Goal: Task Accomplishment & Management: Manage account settings

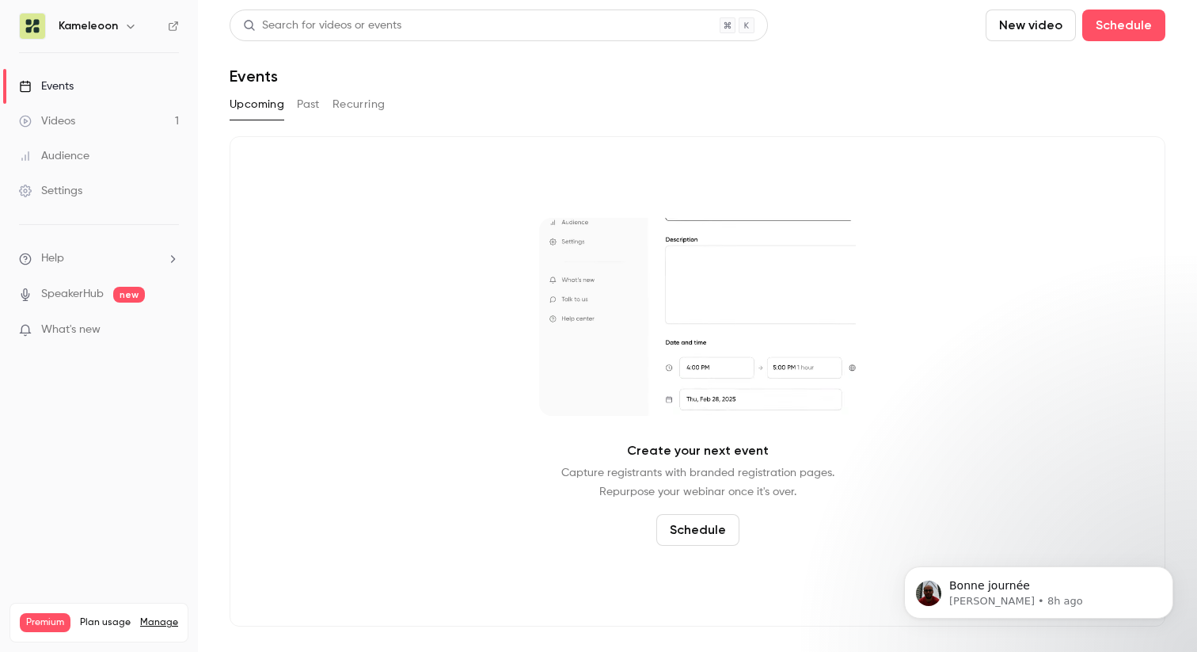
click at [106, 117] on link "Videos 1" at bounding box center [99, 121] width 198 height 35
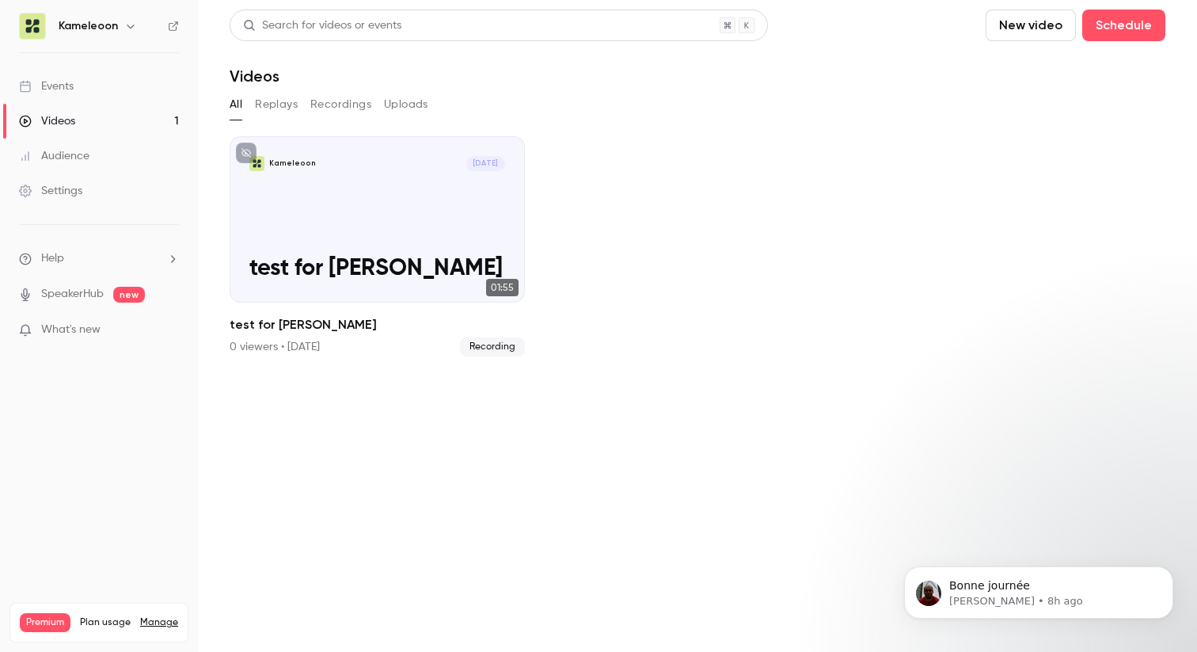
click at [1016, 23] on button "New video" at bounding box center [1031, 25] width 90 height 32
click at [1028, 60] on li "Record" at bounding box center [1075, 68] width 171 height 41
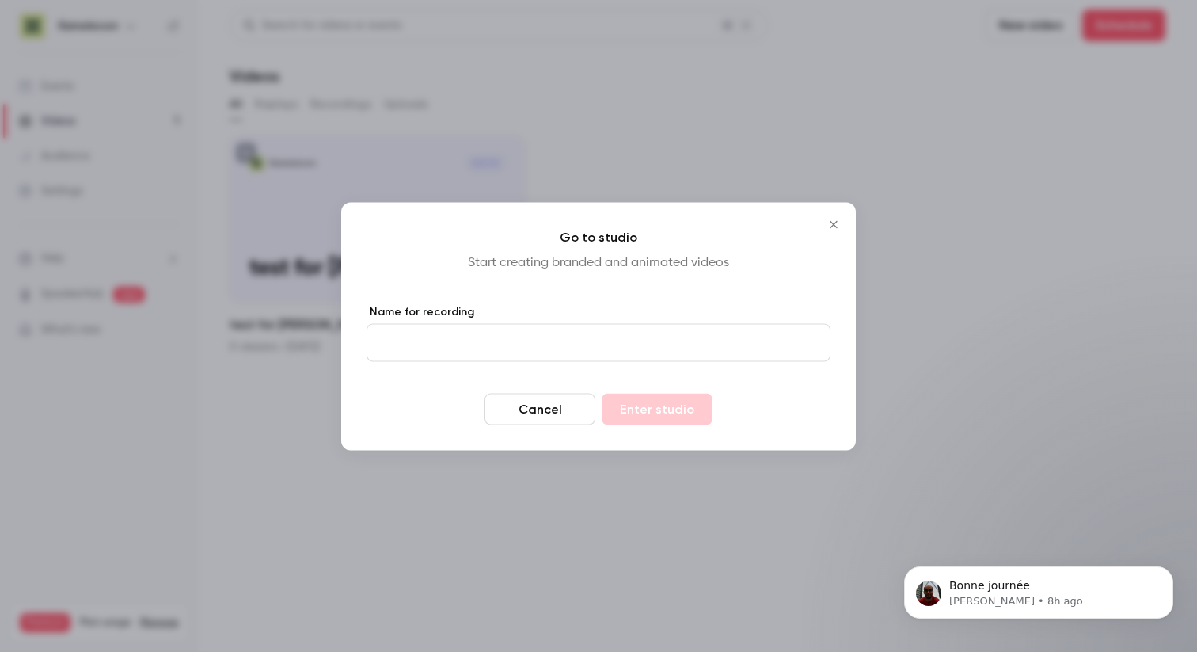
click at [549, 349] on input "Name for recording" at bounding box center [599, 342] width 464 height 38
type input "*"
type input "**********"
click at [696, 417] on button "Enter studio" at bounding box center [657, 409] width 111 height 32
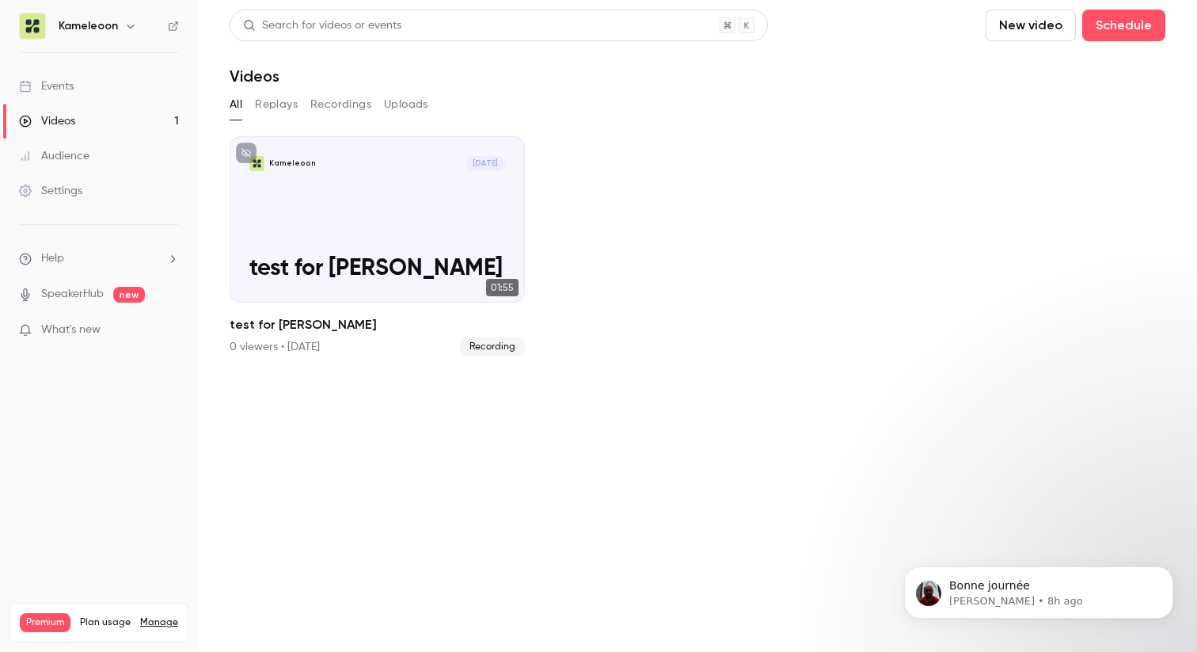
click at [82, 189] on div "Settings" at bounding box center [50, 191] width 63 height 16
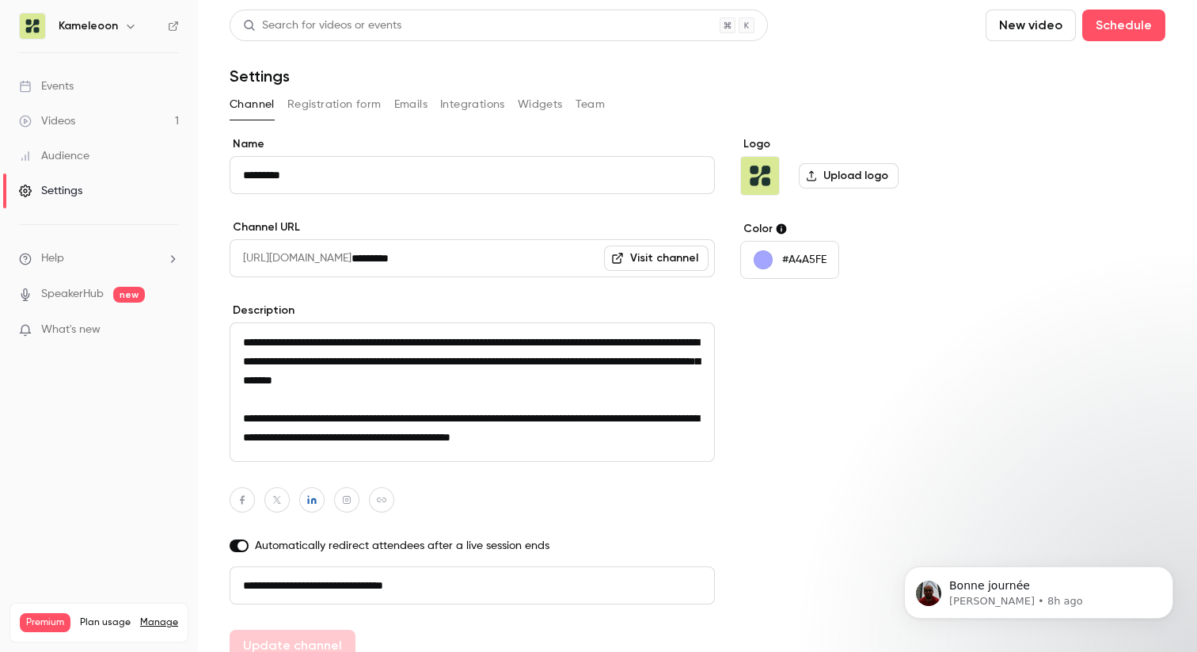
click at [598, 97] on button "Team" at bounding box center [591, 104] width 30 height 25
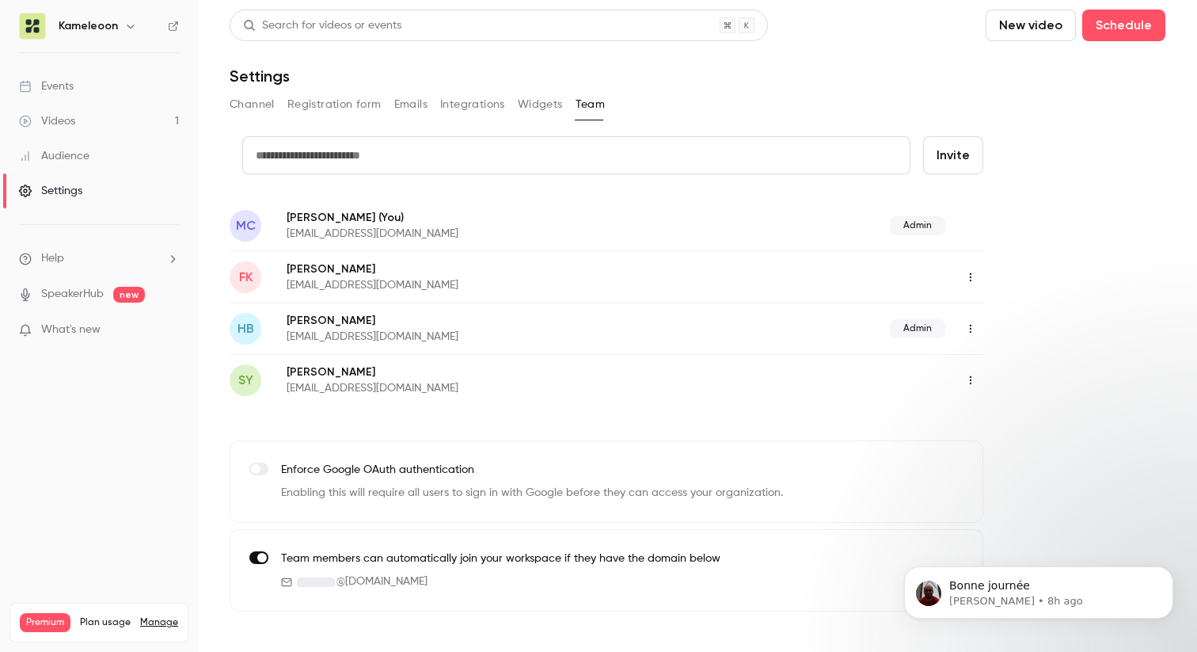
click at [960, 156] on button "Invite" at bounding box center [953, 155] width 60 height 38
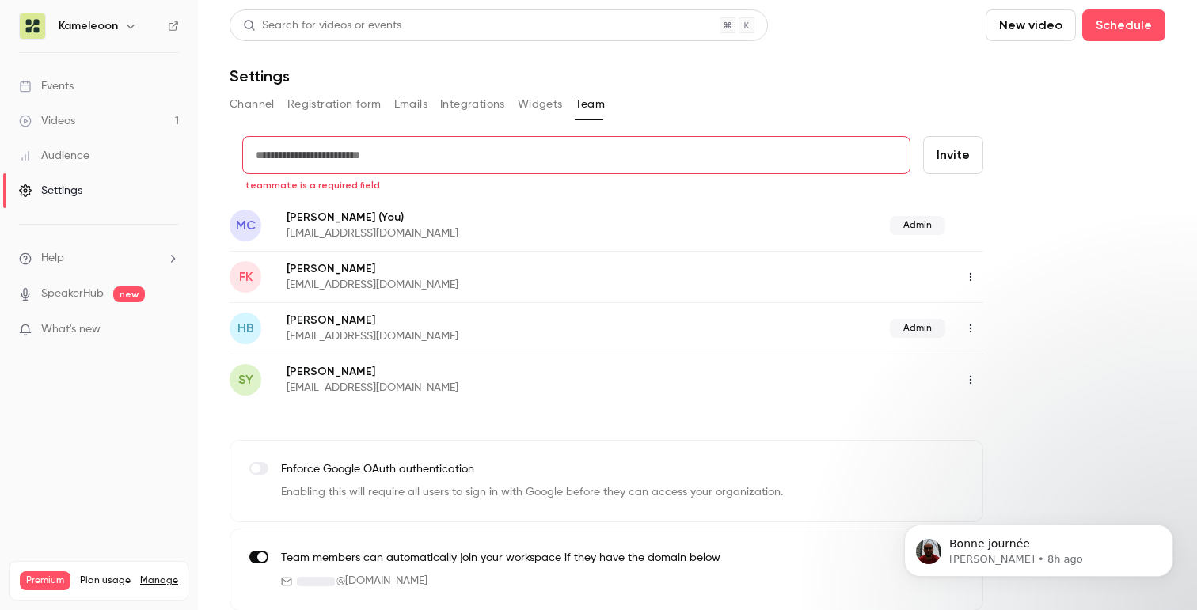
scroll to position [10, 0]
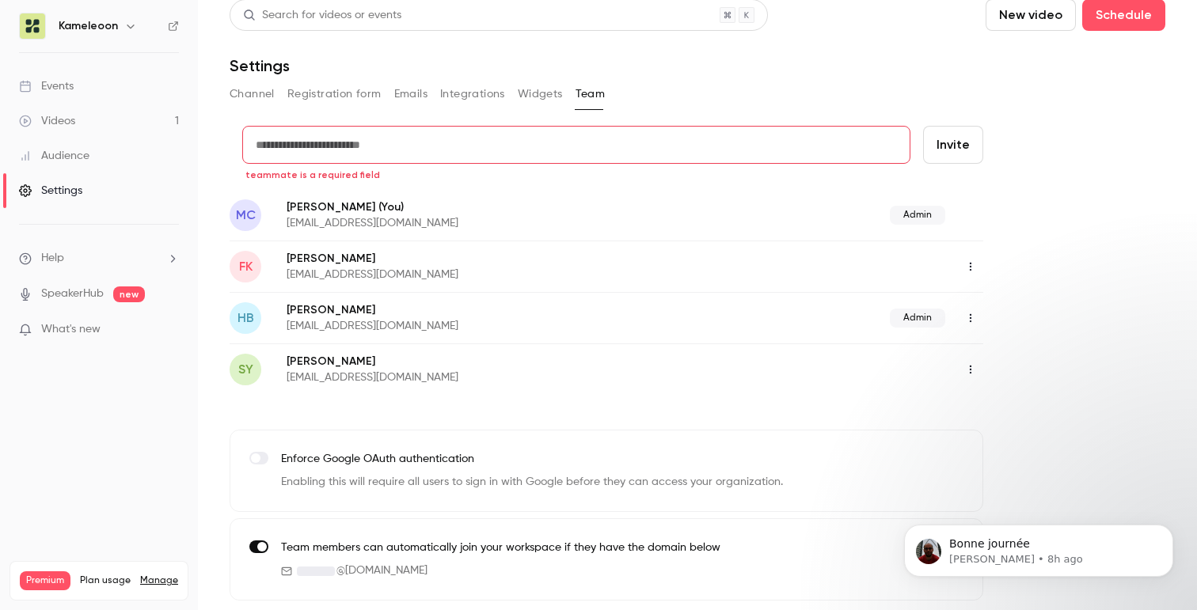
click at [325, 142] on input "text" at bounding box center [576, 145] width 668 height 38
type input "*"
type input "**********"
click at [955, 142] on button "Invite" at bounding box center [953, 145] width 60 height 38
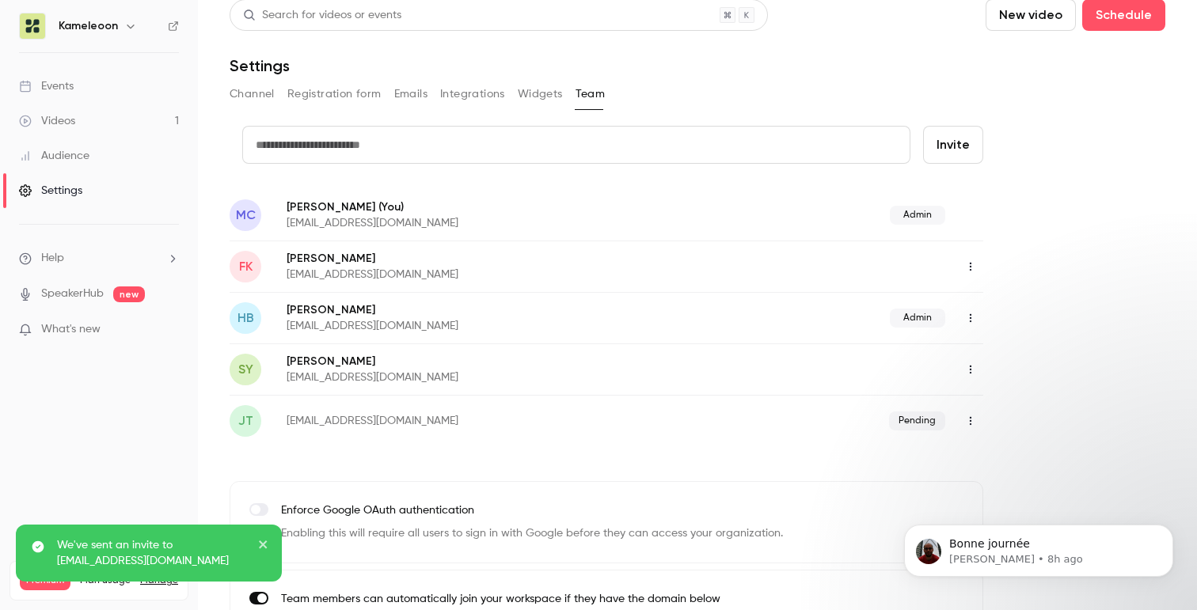
click at [572, 137] on input "text" at bounding box center [576, 145] width 668 height 38
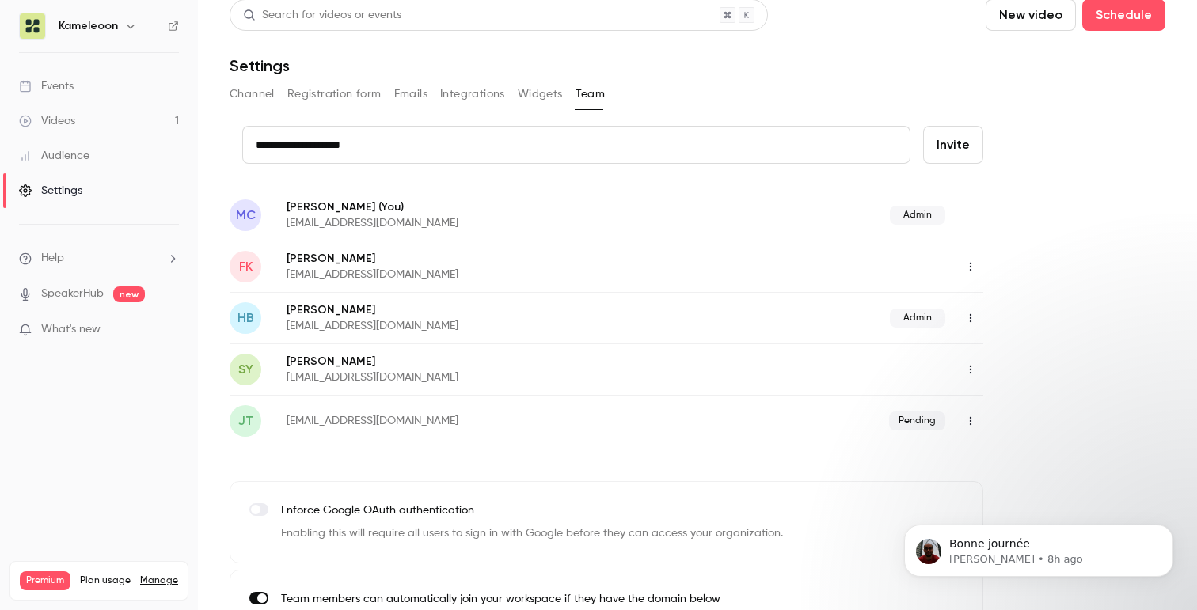
type input "**********"
click at [948, 139] on button "Invite" at bounding box center [953, 145] width 60 height 38
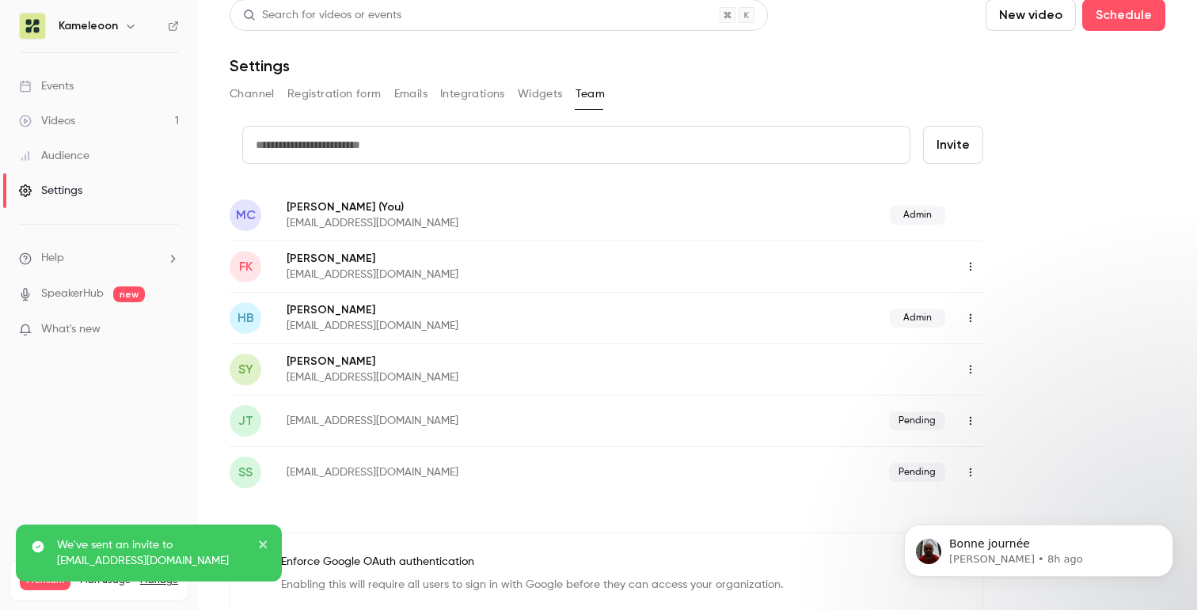
click at [103, 115] on link "Videos 1" at bounding box center [99, 121] width 198 height 35
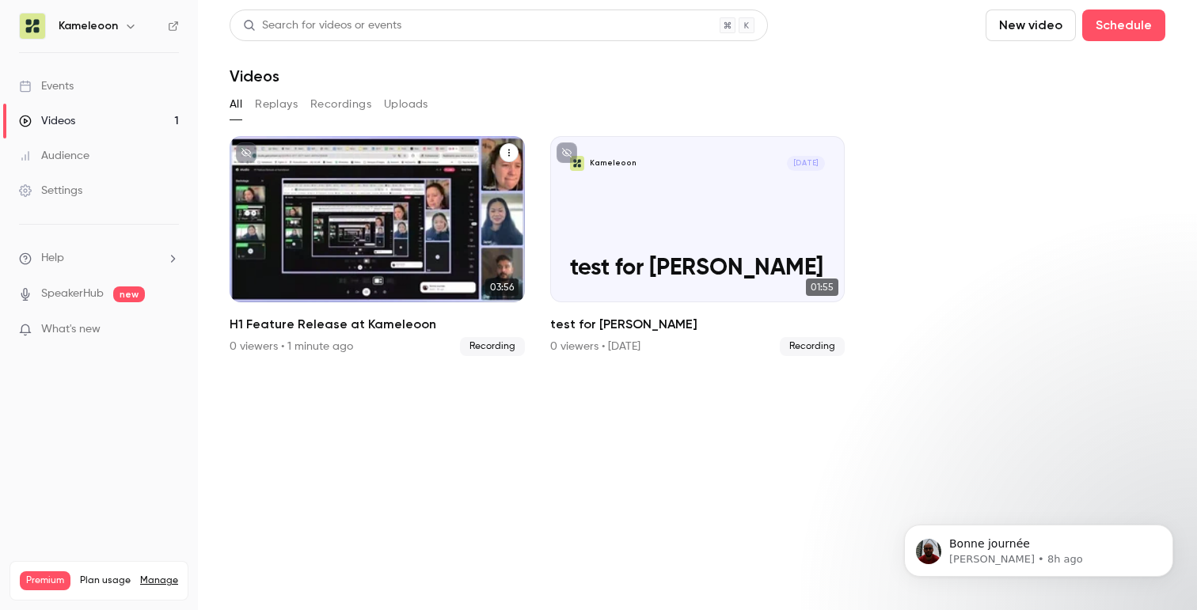
click at [511, 154] on icon "H1 Feature Release at Kameleoon" at bounding box center [508, 152] width 9 height 9
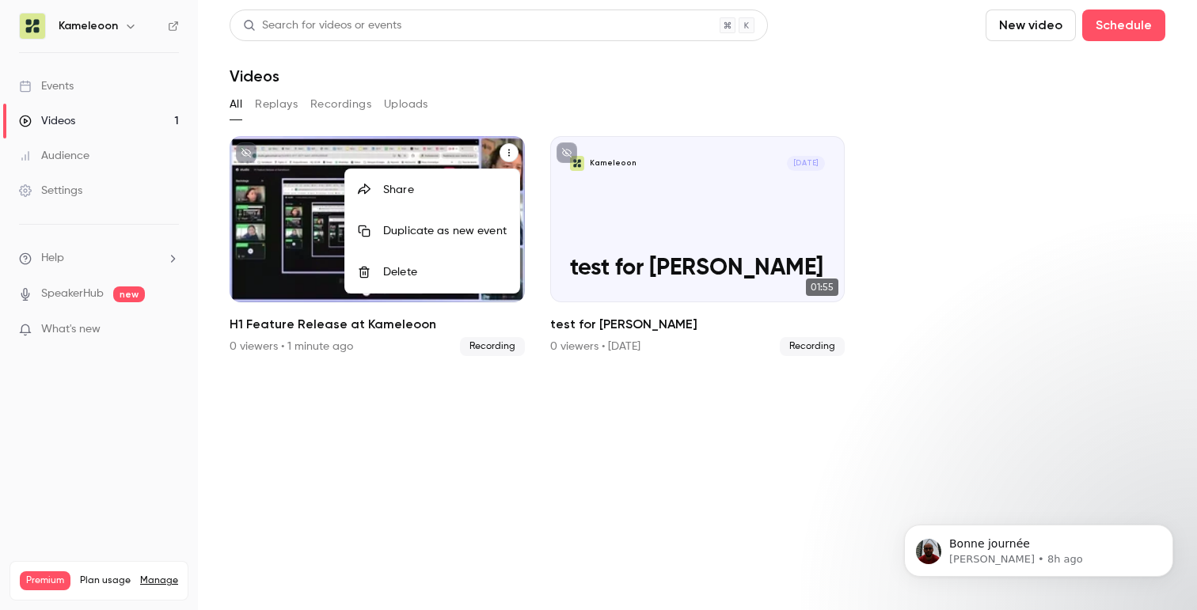
click at [313, 161] on div at bounding box center [598, 305] width 1197 height 610
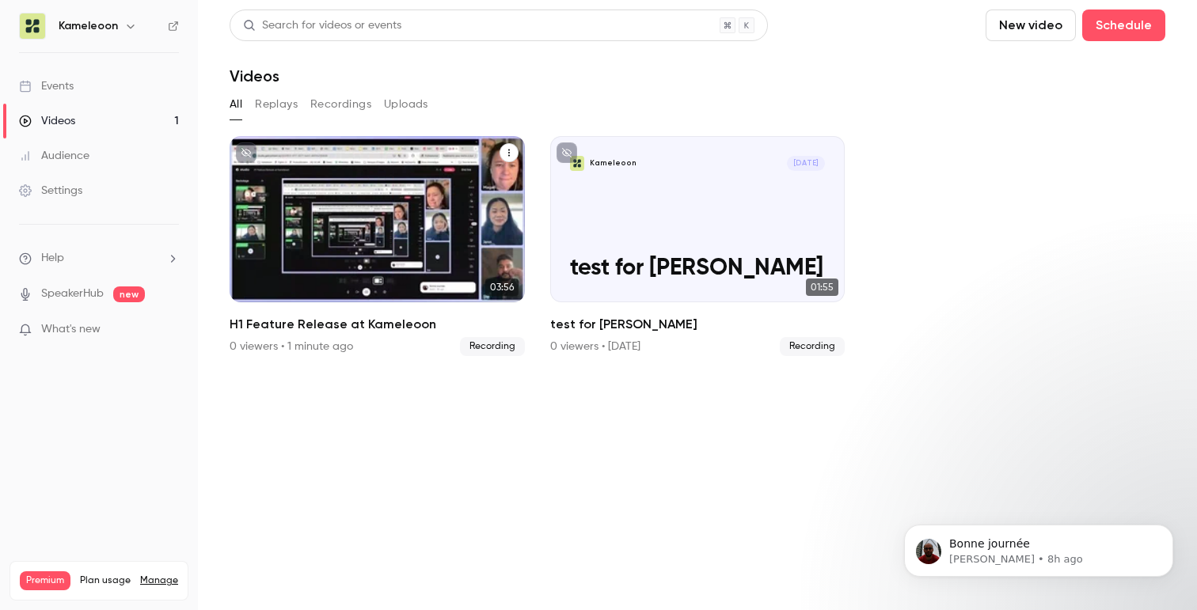
click at [325, 225] on div "Kameleoon Oct 9 H1 Feature Release at Kameleoon" at bounding box center [377, 219] width 295 height 166
click at [325, 220] on main "Search for videos or events New video Schedule Videos All Replays Recordings Up…" at bounding box center [697, 305] width 999 height 610
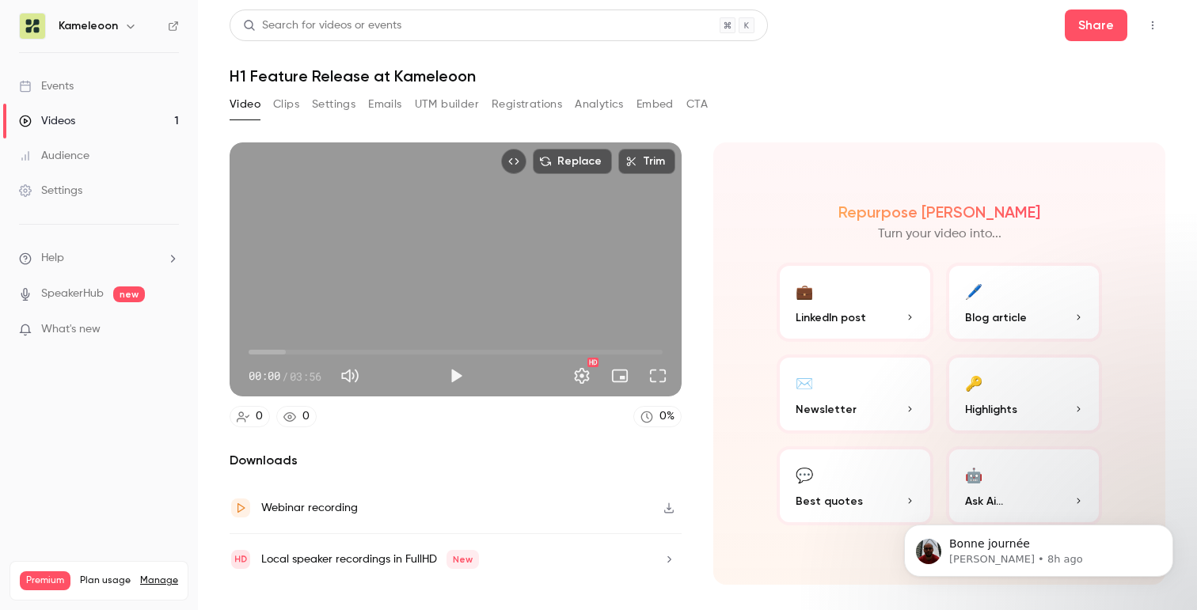
click at [667, 510] on icon "button" at bounding box center [669, 508] width 13 height 11
click at [280, 103] on button "Clips" at bounding box center [286, 104] width 26 height 25
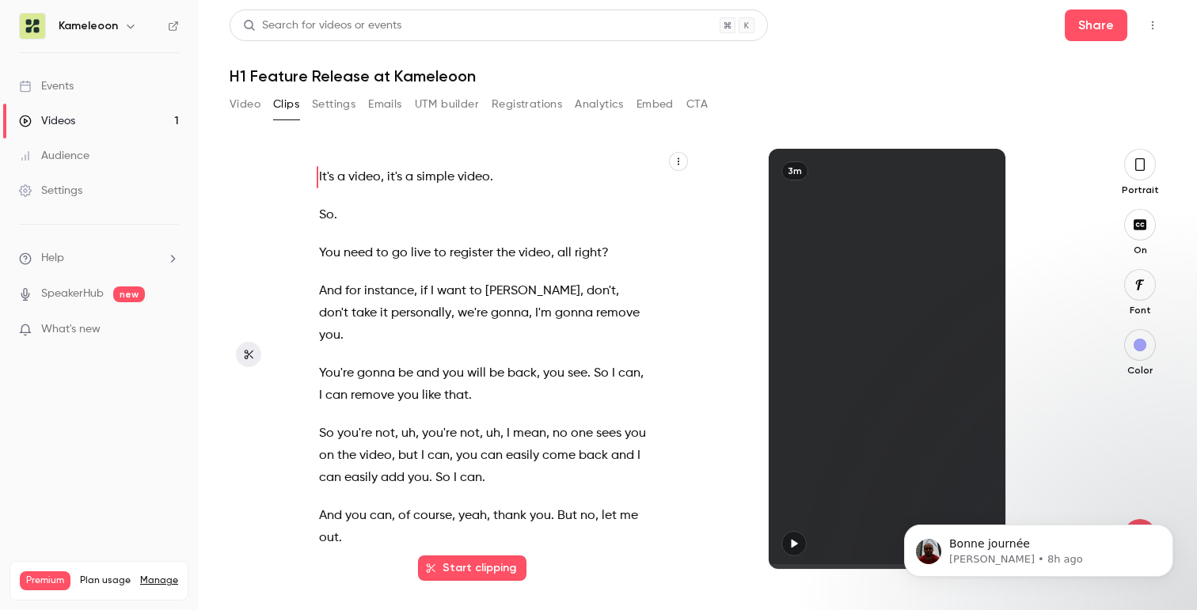
click at [470, 568] on button "Start clipping" at bounding box center [472, 568] width 108 height 25
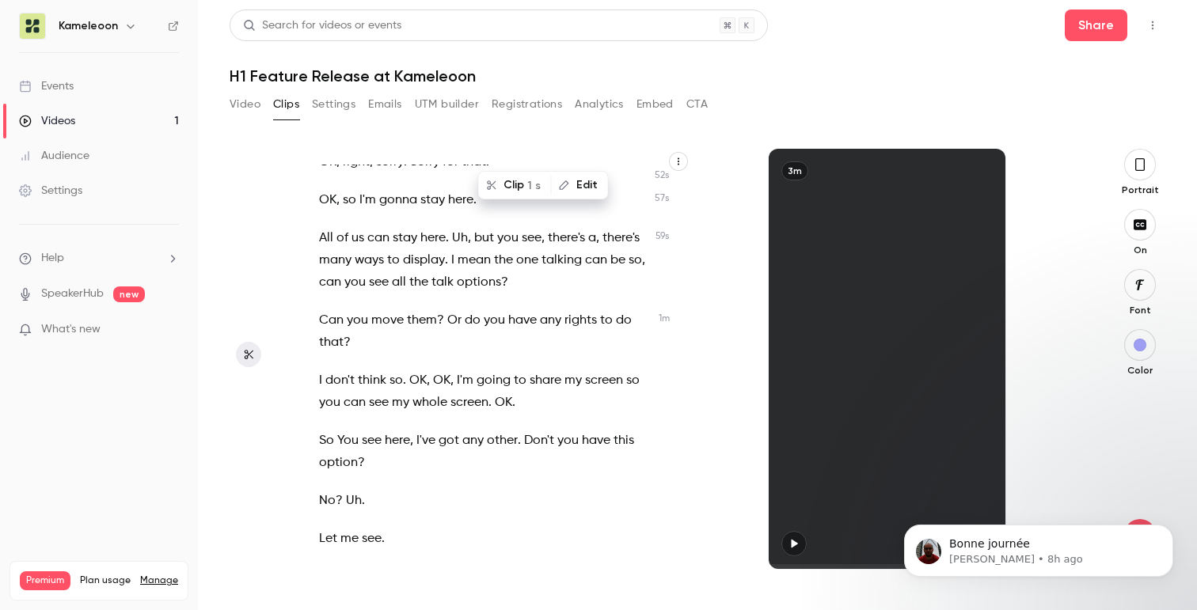
scroll to position [196, 0]
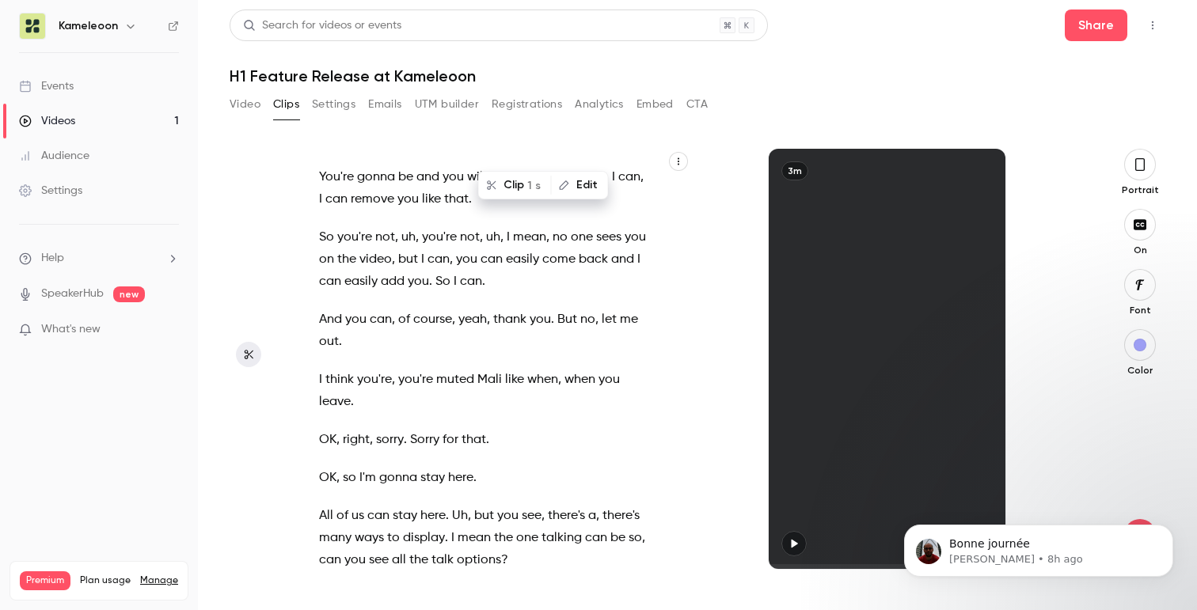
click at [1137, 170] on icon "button" at bounding box center [1139, 164] width 9 height 13
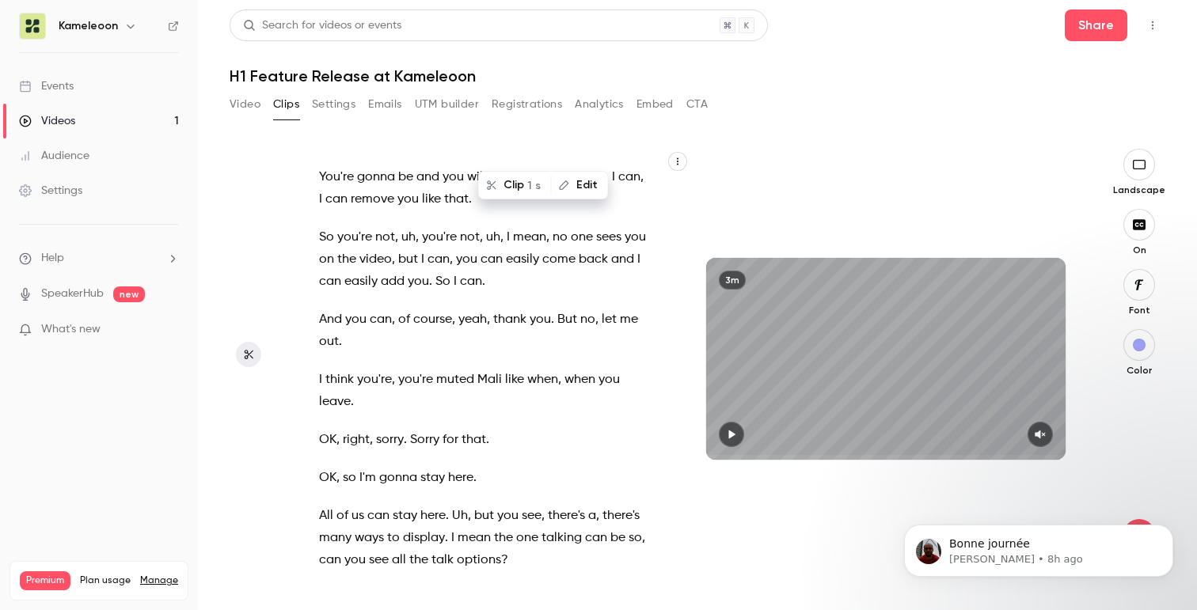
click at [1139, 288] on icon "button" at bounding box center [1138, 285] width 17 height 13
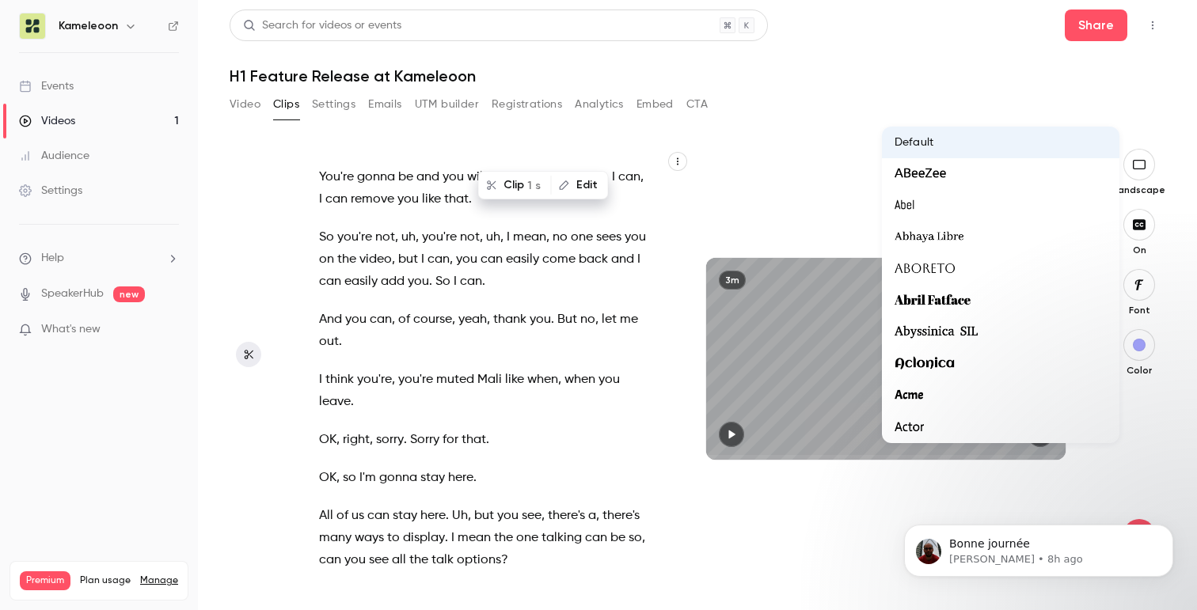
click at [773, 168] on div at bounding box center [598, 305] width 1197 height 610
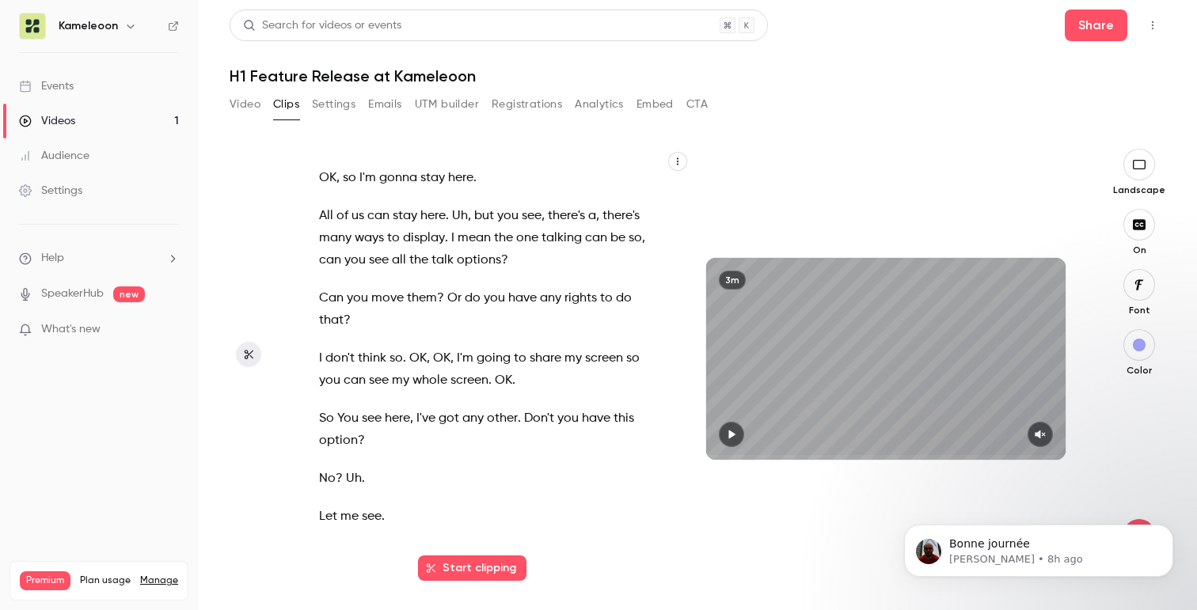
scroll to position [0, 0]
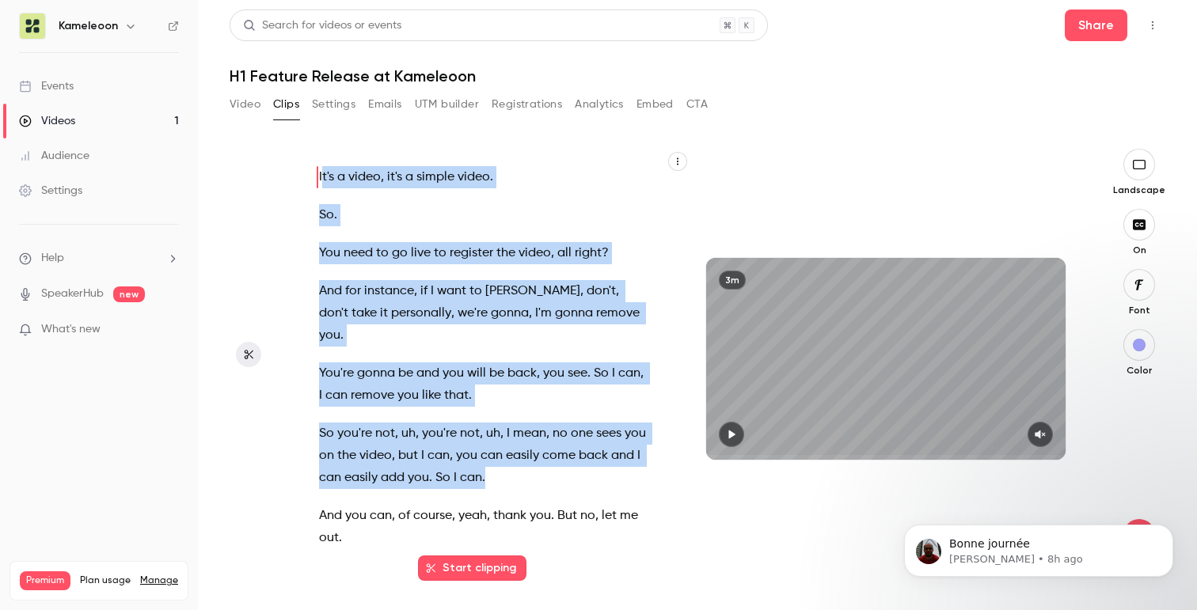
drag, startPoint x: 323, startPoint y: 177, endPoint x: 499, endPoint y: 453, distance: 326.8
click at [499, 453] on div "It's a video , it's a simple video . So . You need to go live to register the v…" at bounding box center [490, 367] width 383 height 405
click at [508, 496] on button "Clip 29 s" at bounding box center [510, 492] width 79 height 25
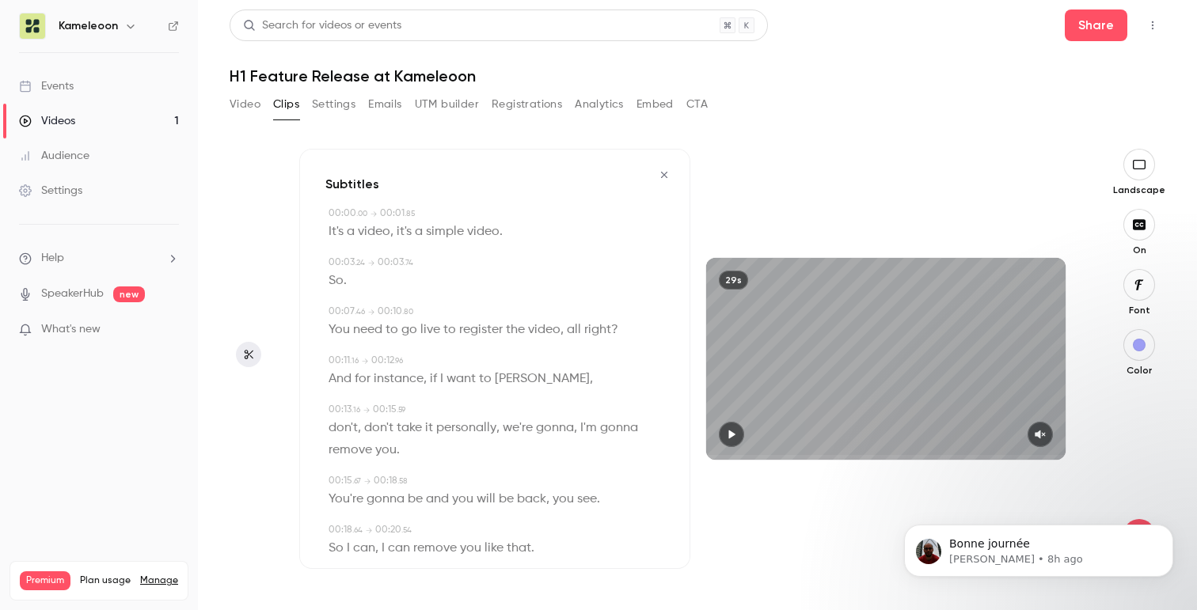
click at [1144, 167] on icon "button" at bounding box center [1138, 164] width 17 height 13
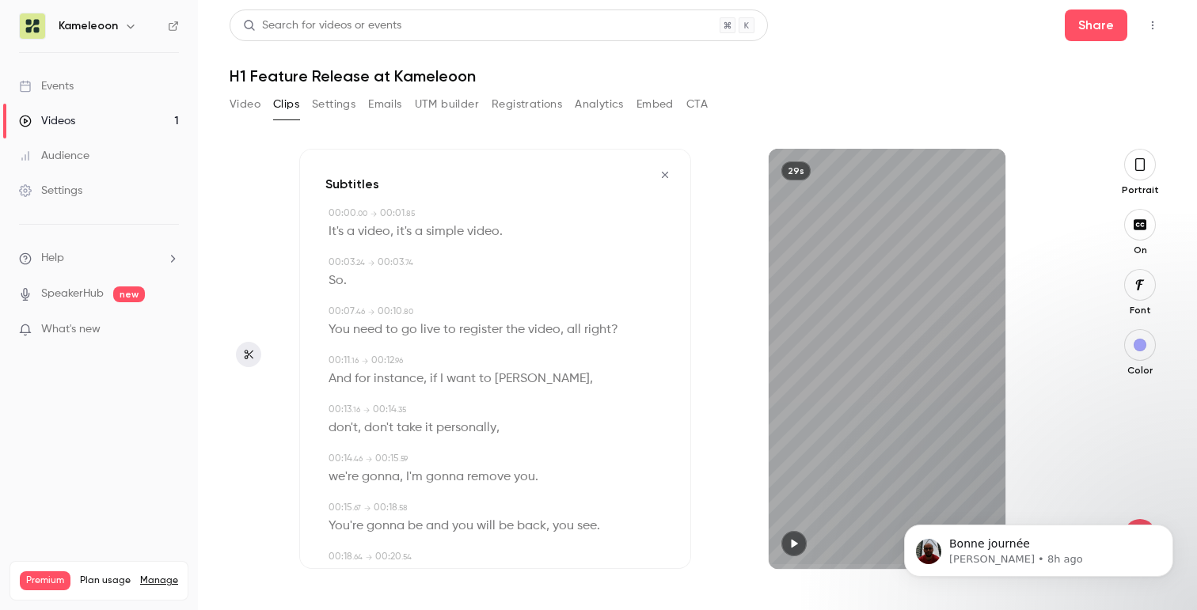
click at [1139, 165] on icon "button" at bounding box center [1140, 164] width 13 height 17
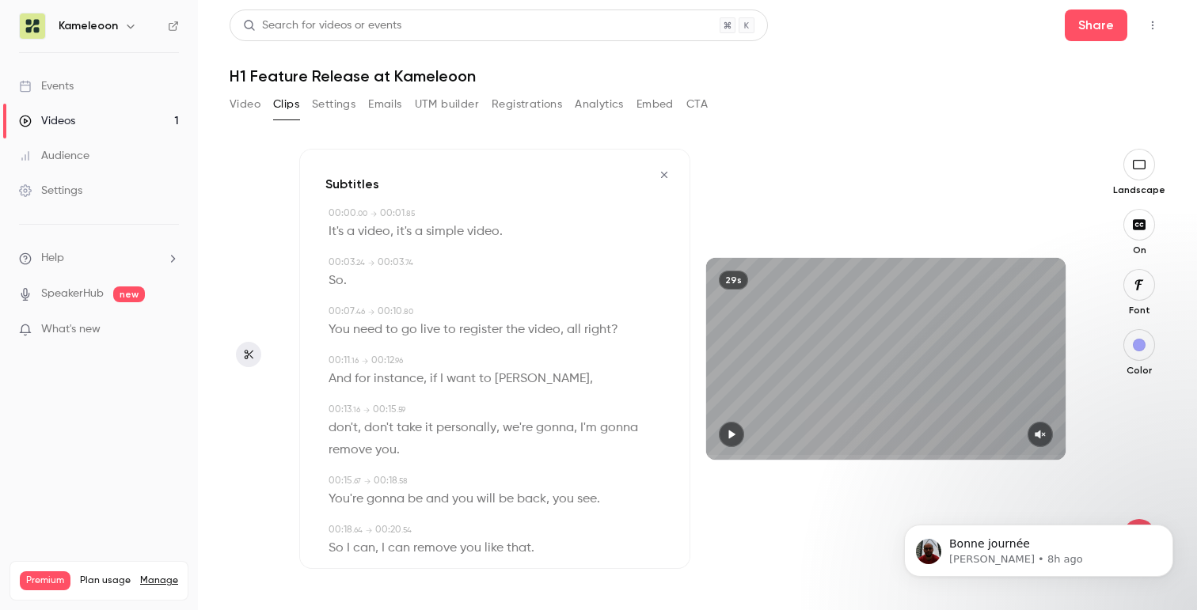
click at [328, 108] on button "Settings" at bounding box center [334, 104] width 44 height 25
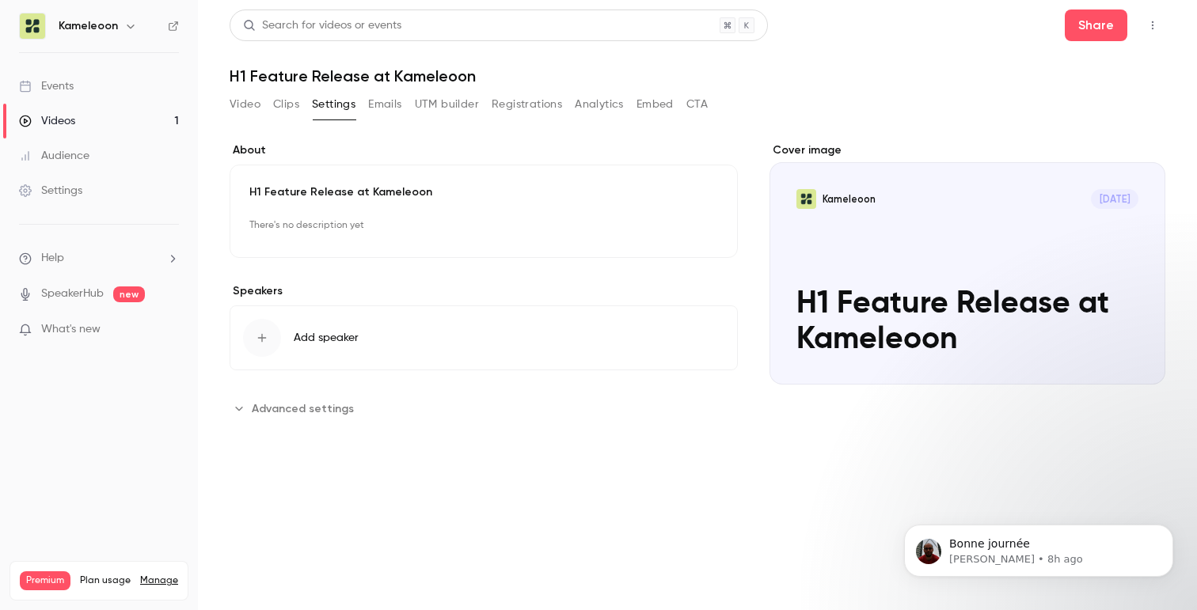
click at [241, 99] on button "Video" at bounding box center [245, 104] width 31 height 25
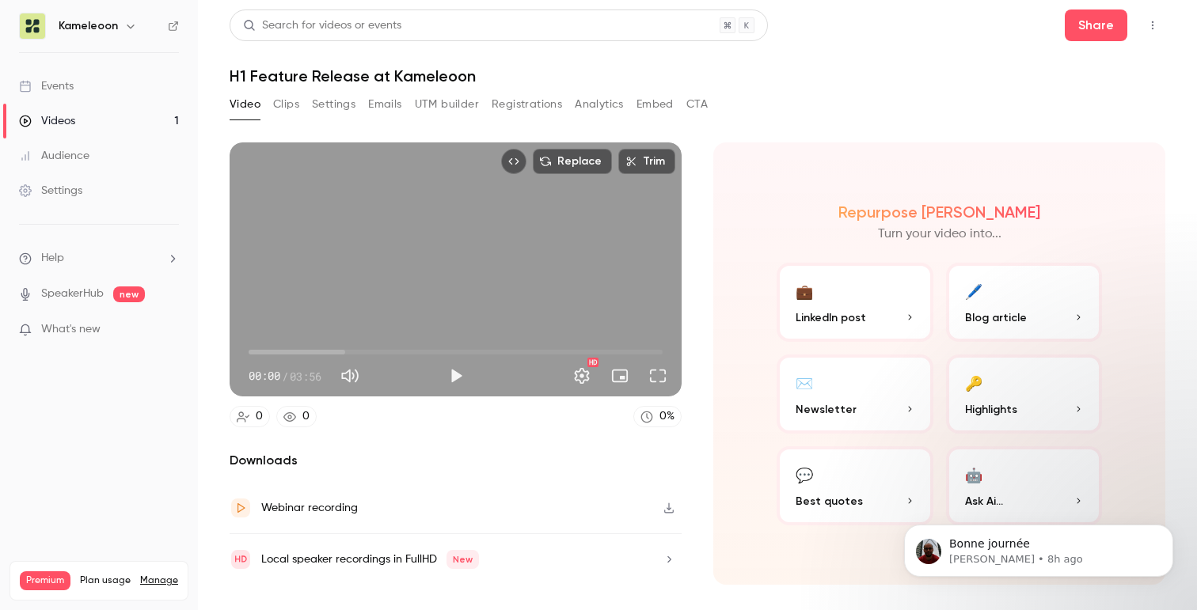
click at [91, 156] on link "Audience" at bounding box center [99, 156] width 198 height 35
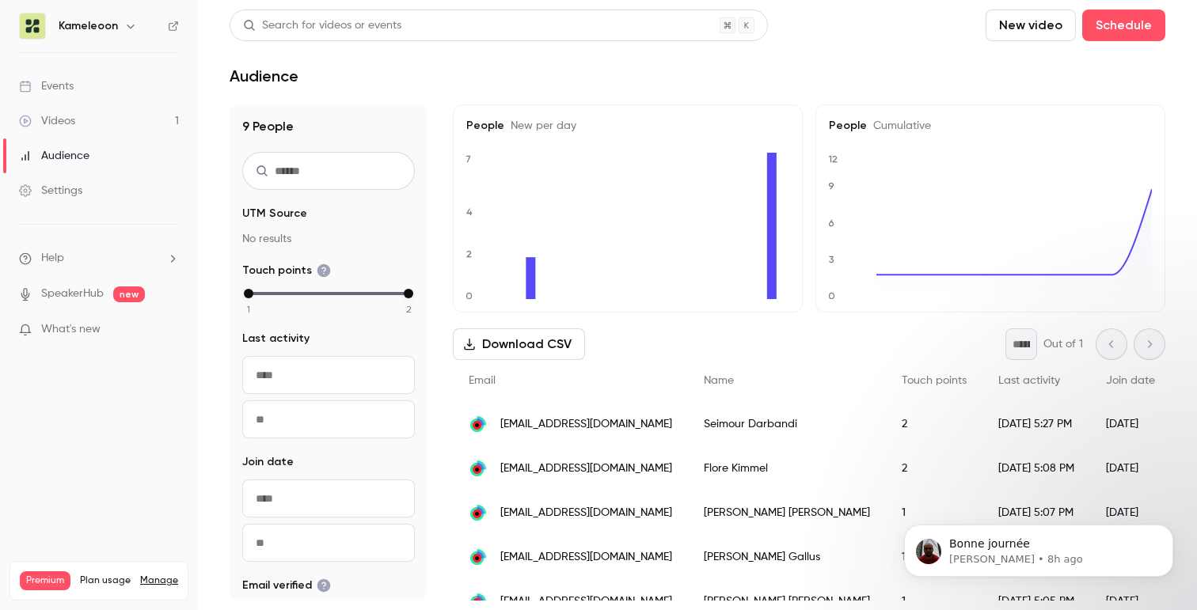
click at [91, 124] on link "Videos 1" at bounding box center [99, 121] width 198 height 35
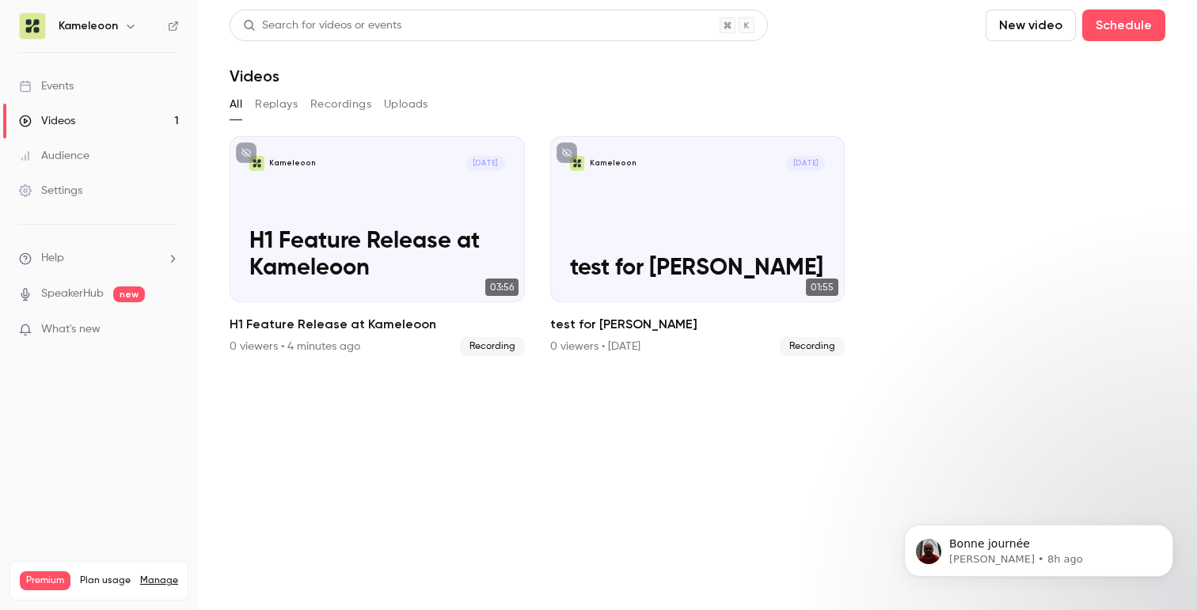
click at [82, 204] on link "Settings" at bounding box center [99, 190] width 198 height 35
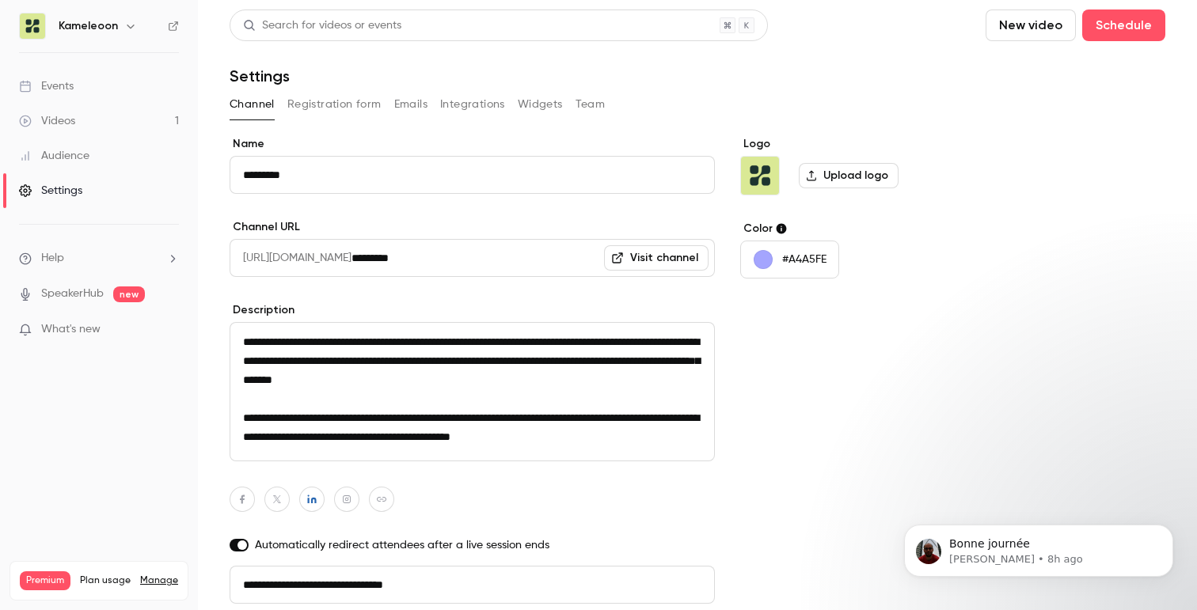
click at [591, 103] on button "Team" at bounding box center [591, 104] width 30 height 25
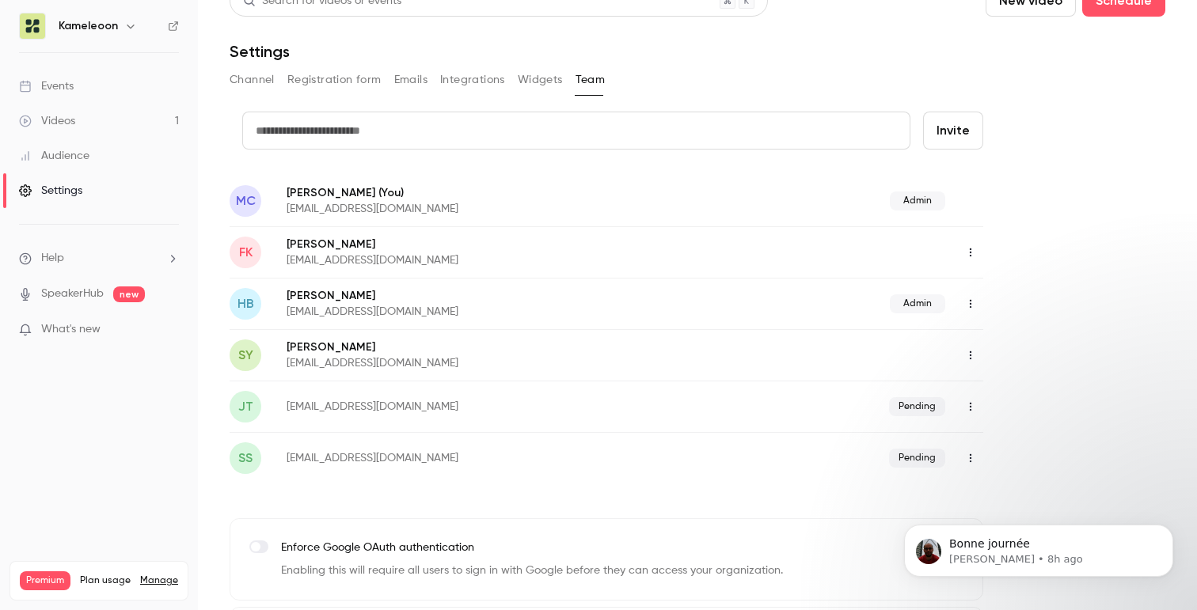
scroll to position [113, 0]
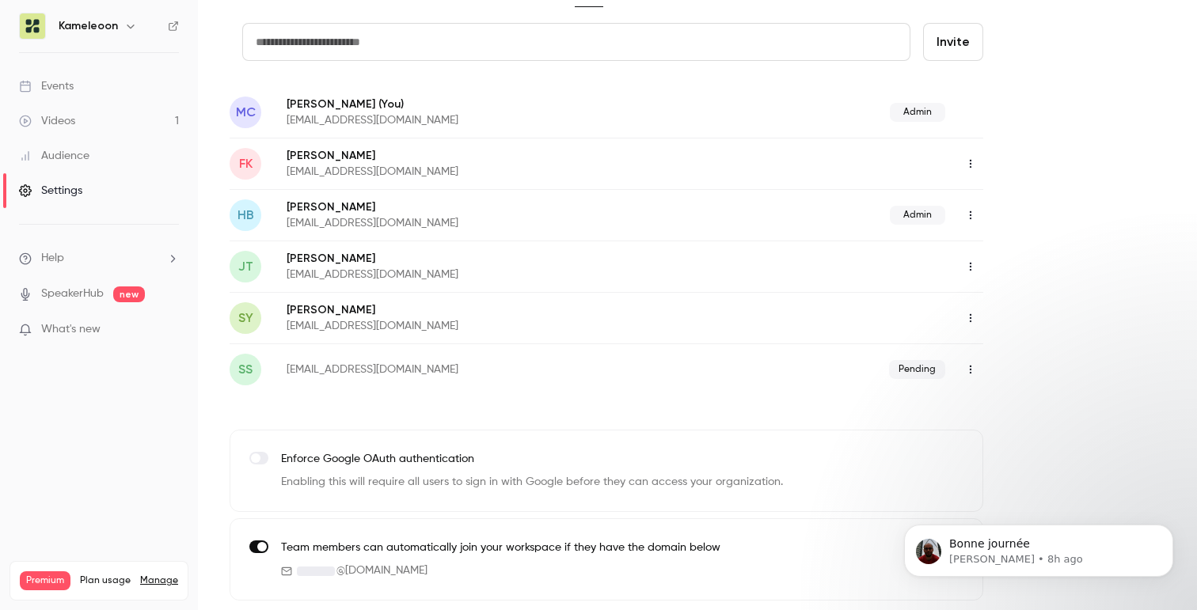
click at [975, 369] on icon "button" at bounding box center [970, 369] width 13 height 11
click at [972, 368] on div at bounding box center [598, 305] width 1197 height 610
click at [971, 316] on icon "button" at bounding box center [970, 318] width 13 height 11
click at [1000, 360] on div "Assign admin role" at bounding box center [1057, 359] width 120 height 16
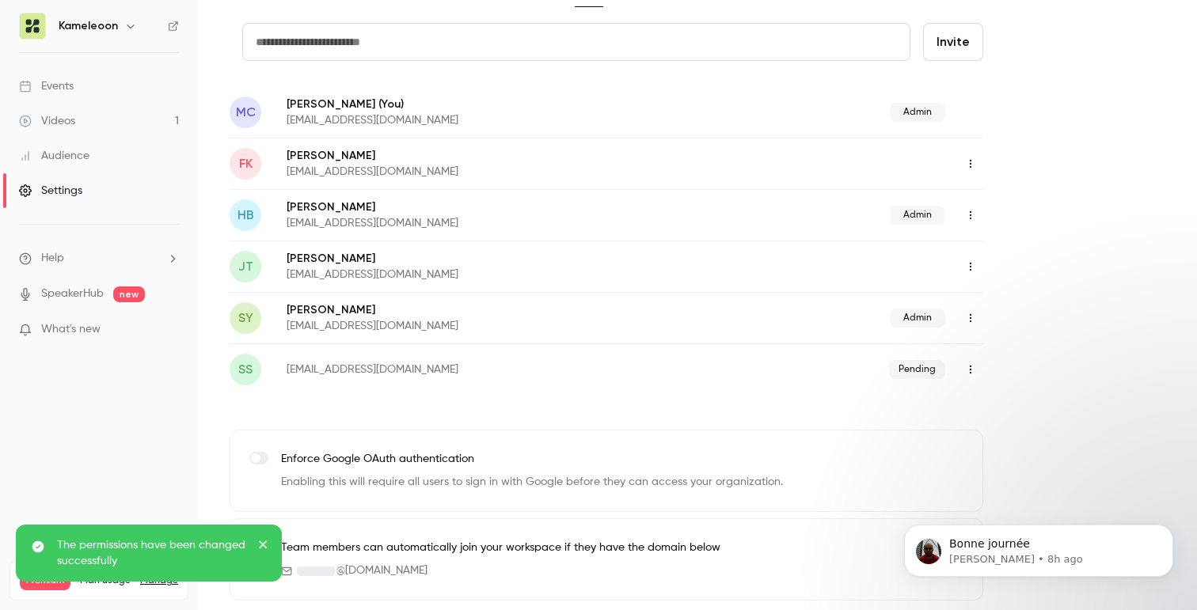
scroll to position [102, 0]
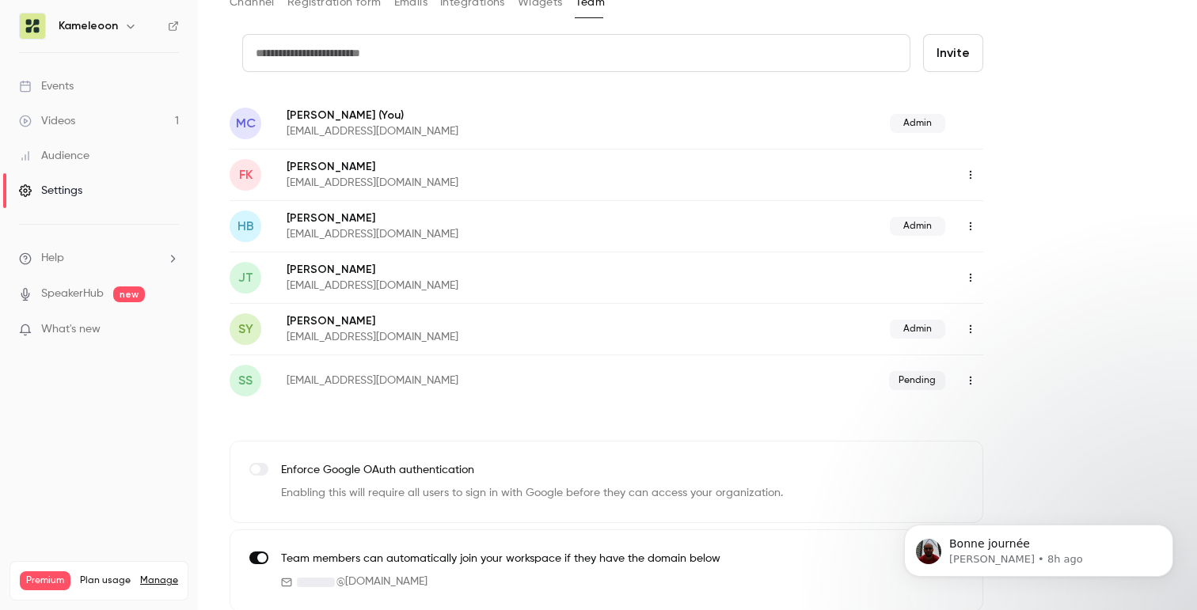
click at [972, 274] on icon "button" at bounding box center [970, 277] width 13 height 11
click at [1001, 311] on div "Assign admin role" at bounding box center [1057, 318] width 120 height 16
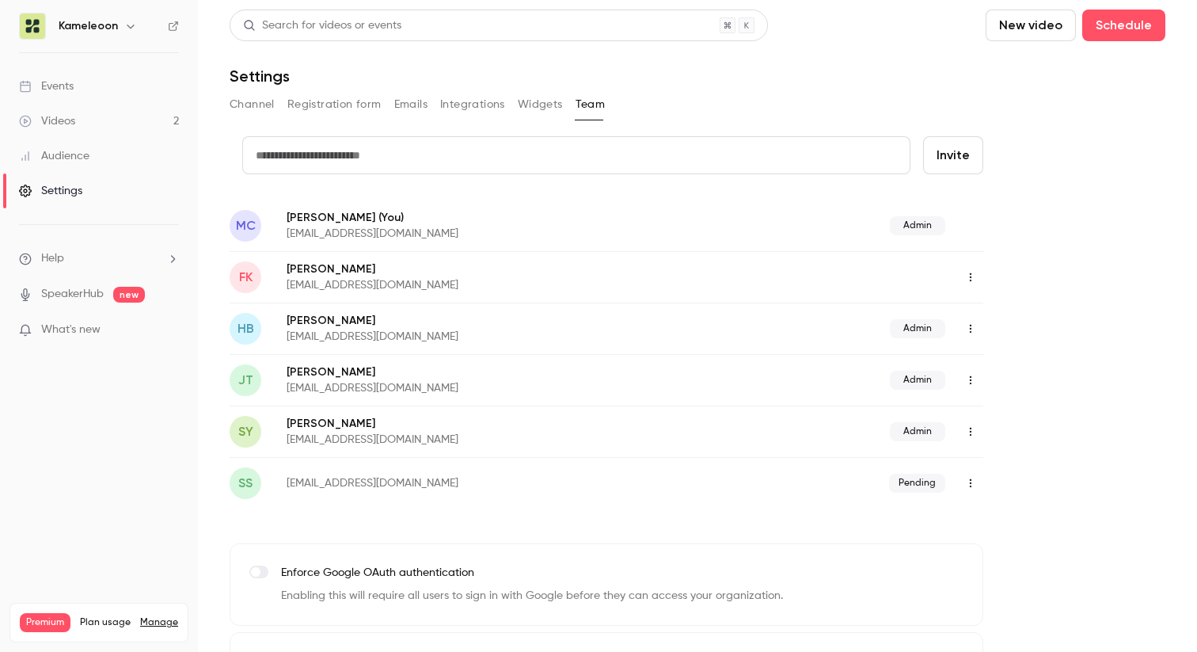
scroll to position [72, 0]
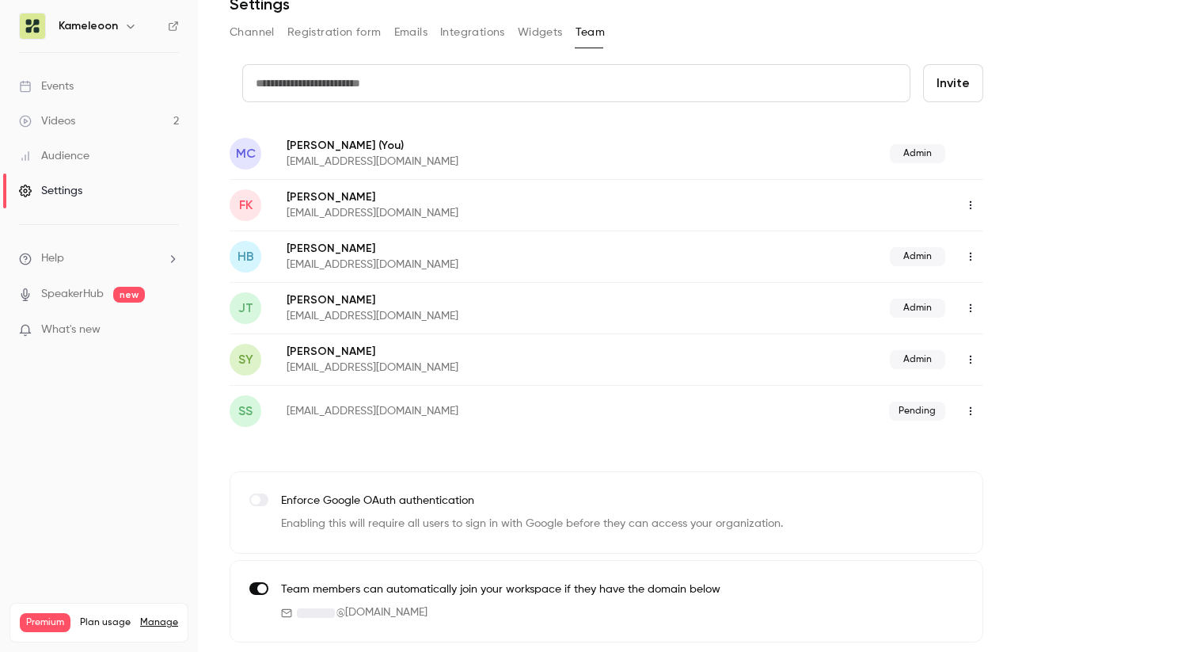
click at [111, 125] on link "Videos 2" at bounding box center [99, 121] width 198 height 35
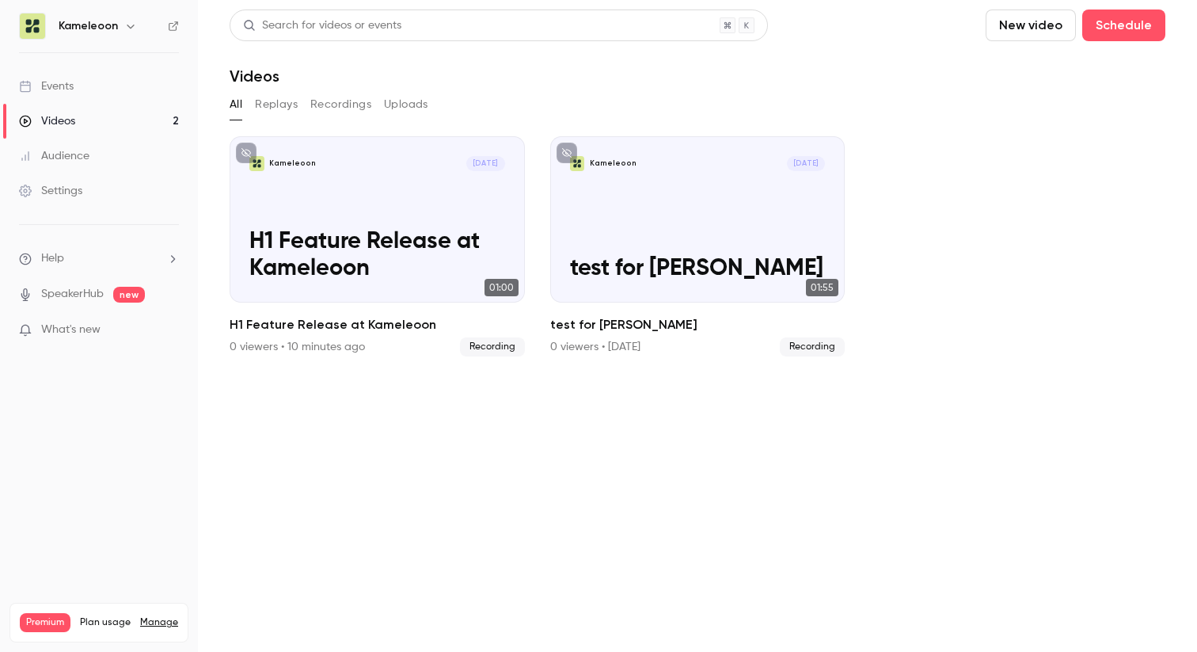
click at [98, 74] on link "Events" at bounding box center [99, 86] width 198 height 35
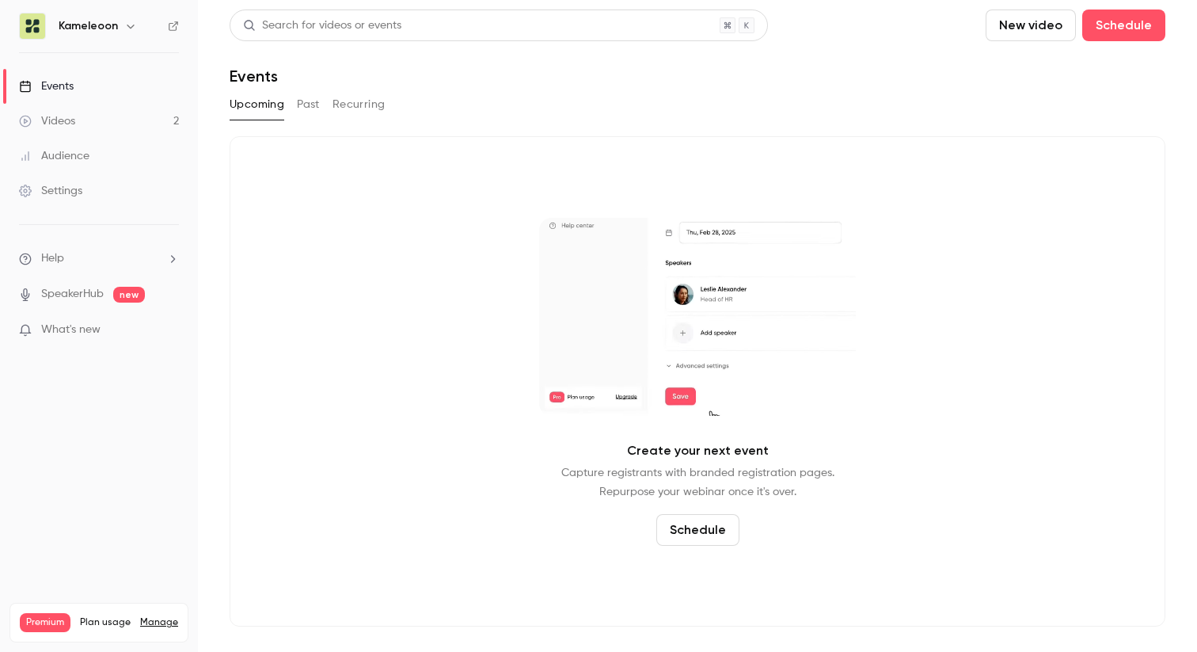
click at [101, 117] on link "Videos 2" at bounding box center [99, 121] width 198 height 35
